Goal: Information Seeking & Learning: Learn about a topic

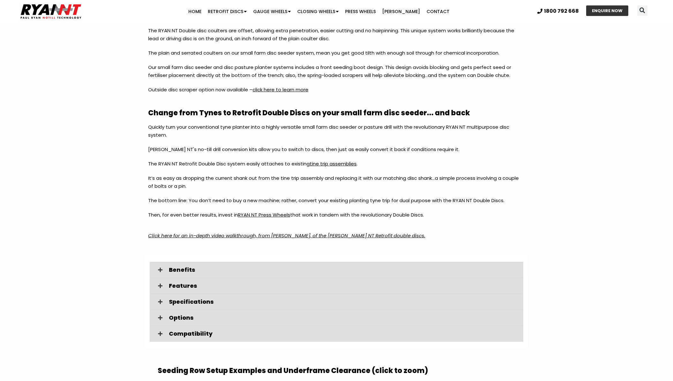
scroll to position [769, 0]
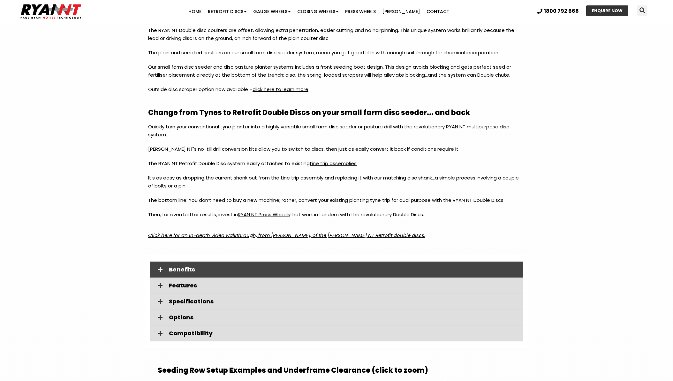
click at [165, 271] on span at bounding box center [160, 269] width 11 height 5
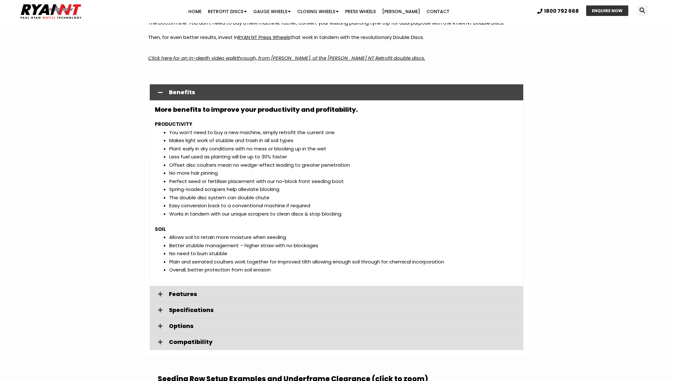
scroll to position [962, 0]
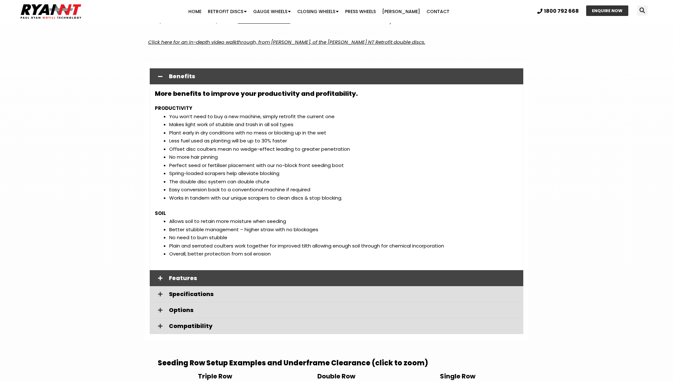
click at [179, 279] on span "Features" at bounding box center [343, 278] width 349 height 6
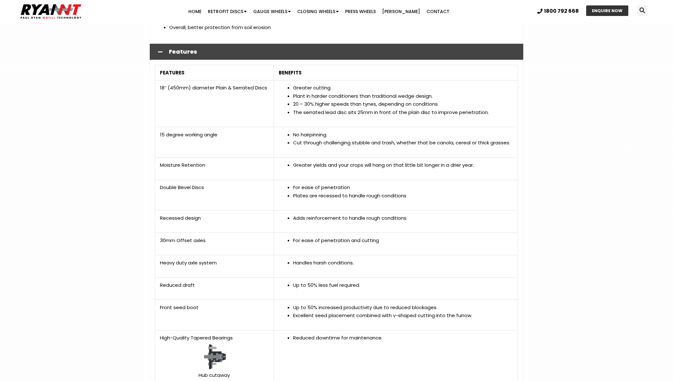
scroll to position [1408, 0]
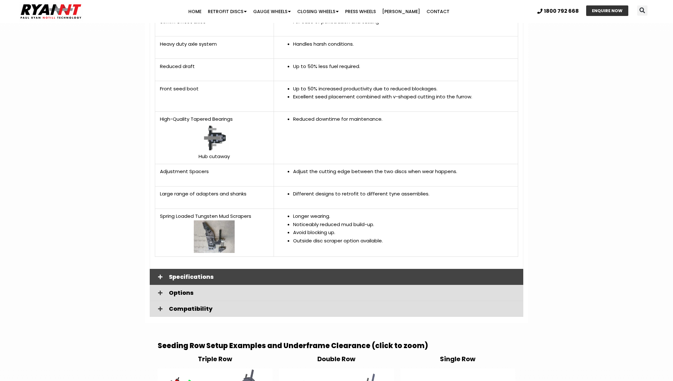
click at [159, 279] on icon at bounding box center [160, 276] width 4 height 5
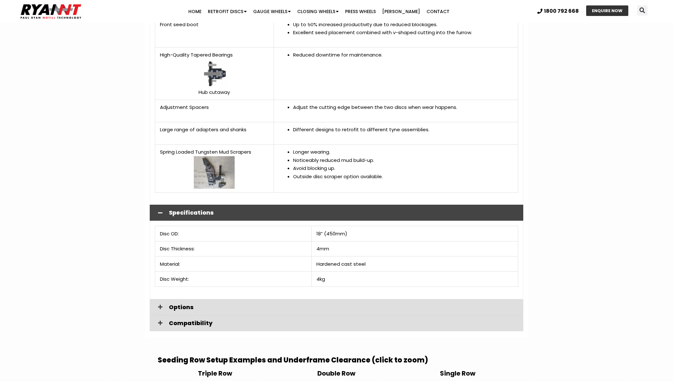
scroll to position [1512, 0]
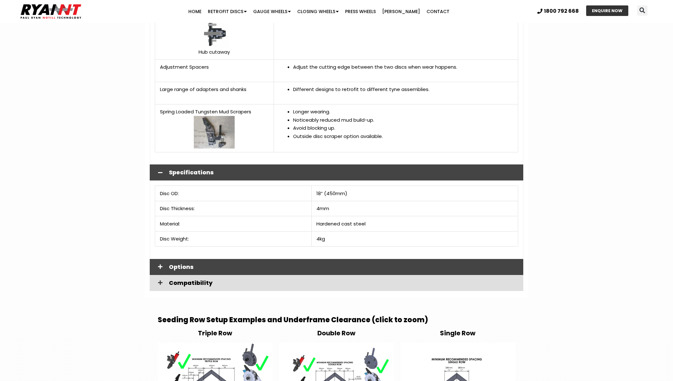
click at [157, 266] on span at bounding box center [160, 266] width 11 height 5
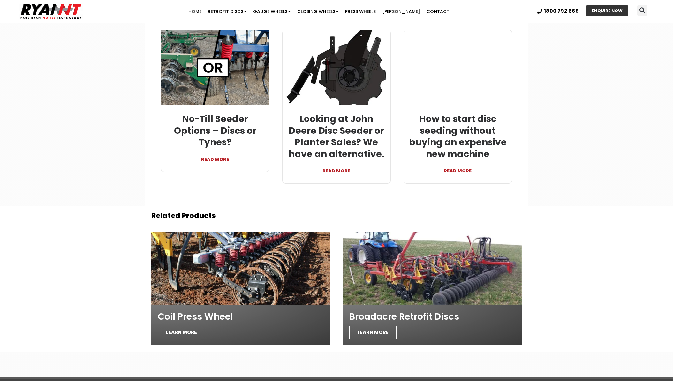
scroll to position [2835, 0]
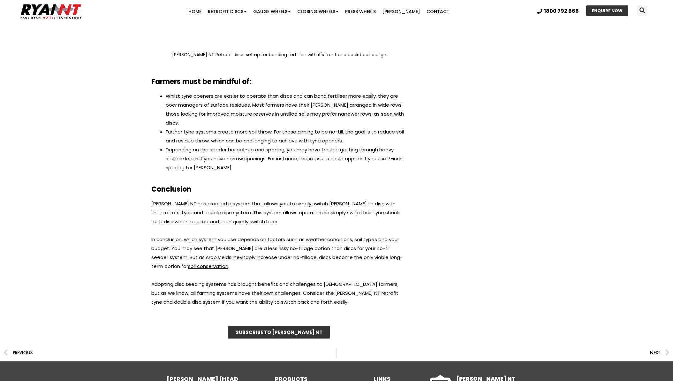
scroll to position [1774, 0]
